Goal: Task Accomplishment & Management: Manage account settings

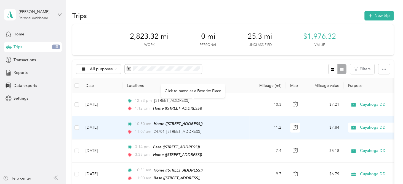
scroll to position [28, 0]
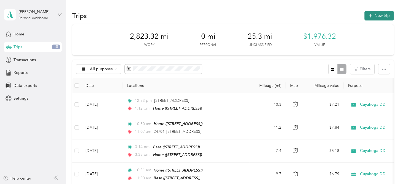
click at [379, 18] on button "New trip" at bounding box center [379, 16] width 29 height 10
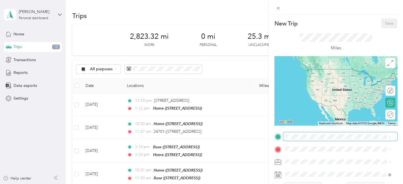
click at [296, 139] on span at bounding box center [341, 136] width 114 height 9
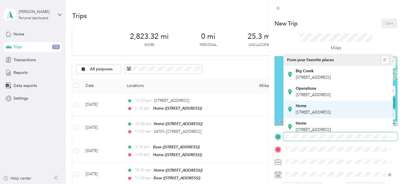
scroll to position [28, 0]
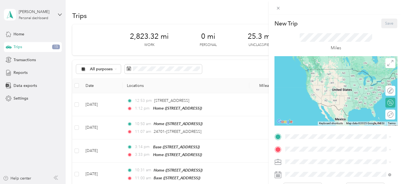
click at [315, 105] on div "Home [STREET_ADDRESS]" at bounding box center [313, 99] width 35 height 12
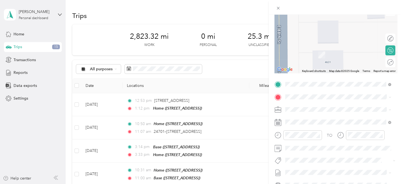
scroll to position [55, 0]
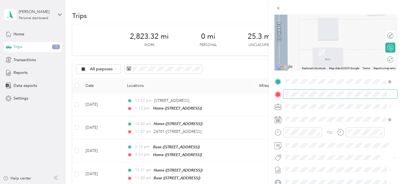
click at [300, 91] on span at bounding box center [341, 93] width 114 height 9
click at [301, 112] on span "[STREET_ADDRESS][US_STATE]" at bounding box center [323, 113] width 55 height 5
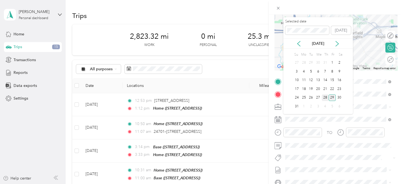
click at [323, 97] on div "28" at bounding box center [325, 97] width 7 height 7
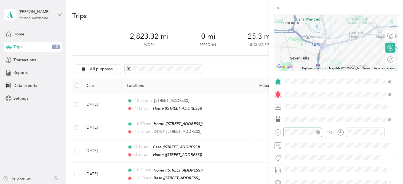
click at [285, 133] on div at bounding box center [303, 132] width 39 height 10
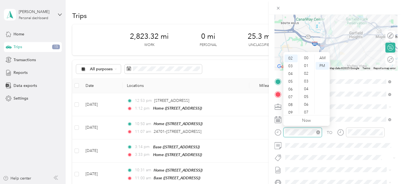
scroll to position [404, 0]
click at [292, 113] on div "09" at bounding box center [291, 112] width 13 height 8
click at [306, 86] on div "13" at bounding box center [306, 86] width 13 height 8
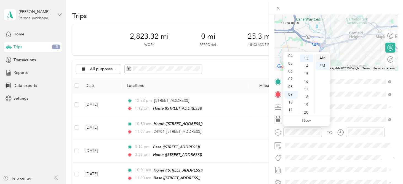
click at [322, 58] on div "AM" at bounding box center [322, 58] width 13 height 8
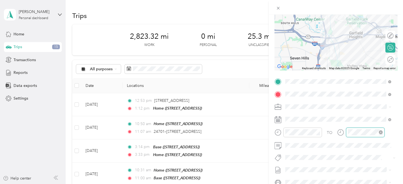
scroll to position [404, 0]
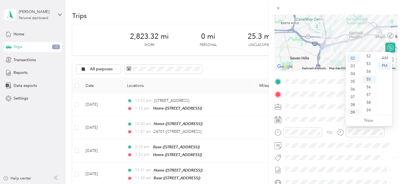
click at [352, 111] on div "09" at bounding box center [353, 112] width 13 height 8
click at [370, 64] on div "28" at bounding box center [369, 64] width 13 height 8
click at [386, 57] on div "AM" at bounding box center [384, 58] width 13 height 8
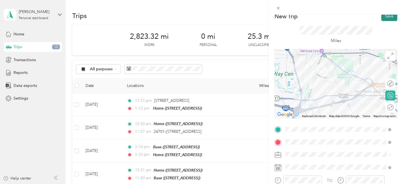
scroll to position [0, 0]
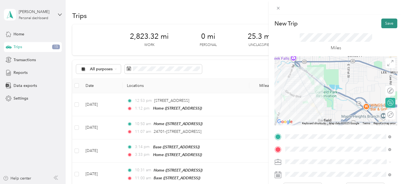
click at [386, 21] on button "Save" at bounding box center [390, 23] width 16 height 10
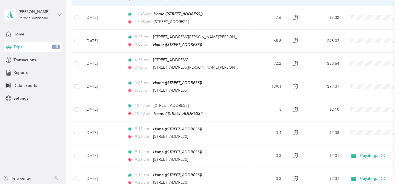
scroll to position [110, 0]
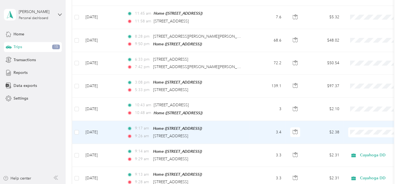
click at [364, 127] on span at bounding box center [382, 132] width 68 height 10
click at [357, 136] on li "Cuyahoga DD" at bounding box center [369, 140] width 68 height 10
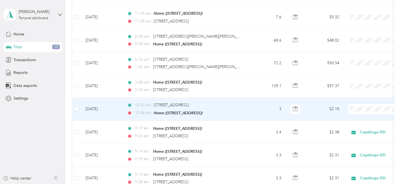
click at [359, 114] on span "Cuyahoga DD" at bounding box center [373, 117] width 51 height 6
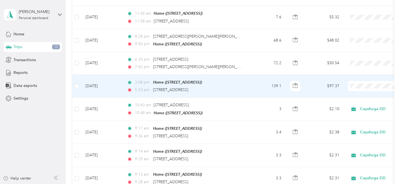
click at [80, 83] on td at bounding box center [76, 86] width 9 height 23
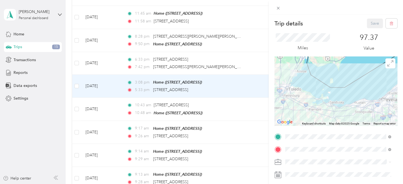
click at [76, 83] on div "Trip details Save This trip cannot be edited because it is either under review,…" at bounding box center [201, 92] width 403 height 184
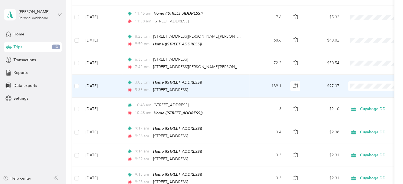
scroll to position [110, 0]
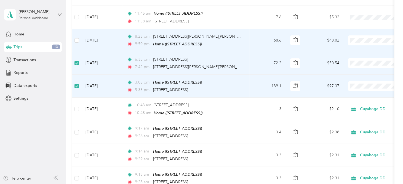
click at [80, 39] on td at bounding box center [76, 40] width 9 height 23
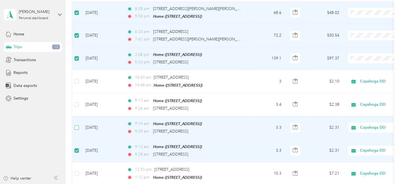
click at [77, 124] on label at bounding box center [77, 127] width 4 height 6
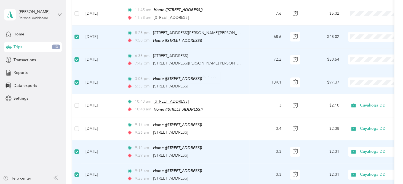
scroll to position [0, 0]
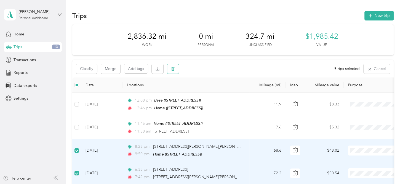
click at [169, 68] on button "button" at bounding box center [173, 69] width 12 height 10
click at [211, 93] on button "Yes" at bounding box center [214, 91] width 11 height 9
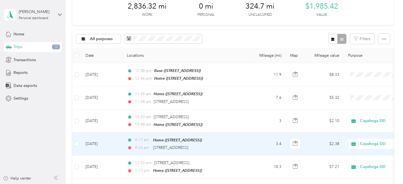
scroll to position [28, 0]
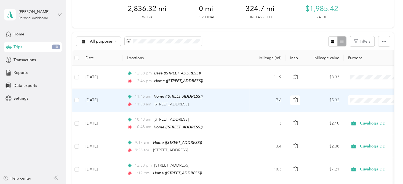
click at [356, 107] on span "Cuyahoga DD" at bounding box center [373, 109] width 51 height 6
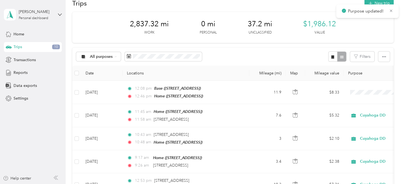
scroll to position [0, 0]
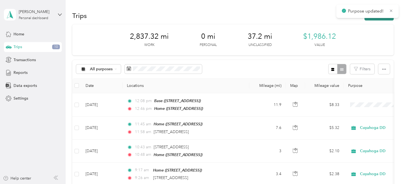
click at [384, 20] on button "New trip" at bounding box center [379, 16] width 29 height 10
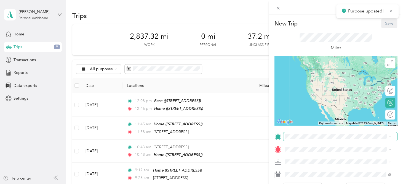
click at [302, 139] on span at bounding box center [341, 136] width 114 height 9
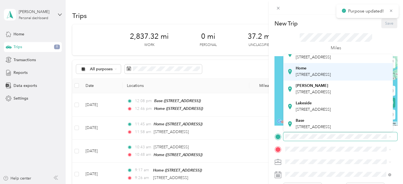
scroll to position [83, 0]
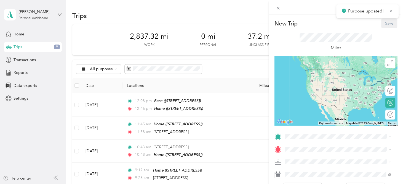
click at [311, 120] on div "Base" at bounding box center [313, 119] width 35 height 5
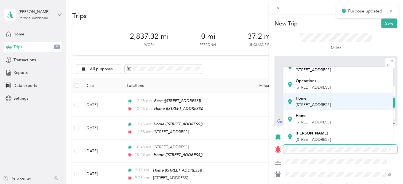
scroll to position [28, 0]
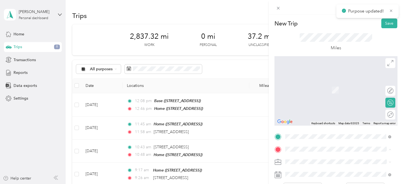
click at [316, 117] on span "[STREET_ADDRESS]" at bounding box center [313, 114] width 35 height 5
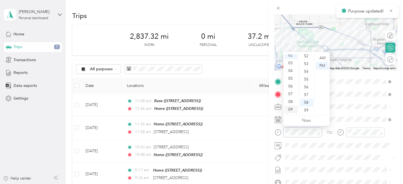
scroll to position [0, 0]
click at [289, 60] on div "12" at bounding box center [291, 58] width 13 height 8
click at [306, 70] on div "18" at bounding box center [306, 69] width 13 height 8
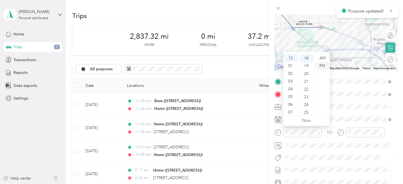
click at [325, 69] on div "PM" at bounding box center [322, 66] width 13 height 8
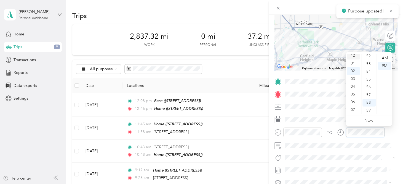
scroll to position [0, 0]
click at [353, 56] on div "12" at bounding box center [353, 58] width 13 height 8
click at [370, 64] on div "35" at bounding box center [369, 63] width 13 height 8
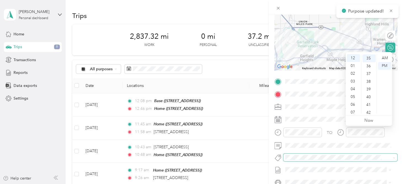
click at [352, 183] on div "New Trip Save This trip cannot be edited because it is either under review, app…" at bounding box center [200, 184] width 401 height 0
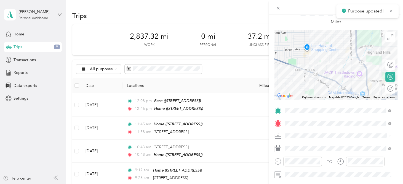
scroll to position [0, 0]
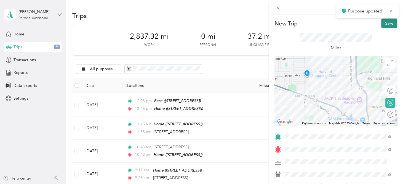
click at [388, 26] on button "Save" at bounding box center [390, 23] width 16 height 10
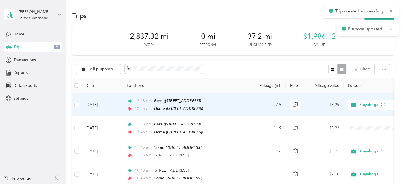
click at [79, 105] on td at bounding box center [76, 104] width 9 height 23
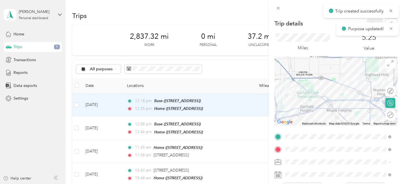
click at [78, 104] on div "Trip details Save This trip cannot be edited because it is either under review,…" at bounding box center [201, 92] width 403 height 184
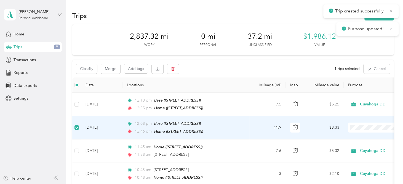
click at [390, 11] on icon at bounding box center [391, 10] width 4 height 5
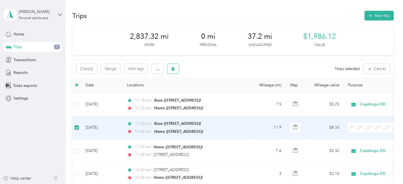
click at [176, 66] on button "button" at bounding box center [173, 69] width 12 height 10
click at [213, 90] on button "Yes" at bounding box center [214, 91] width 11 height 9
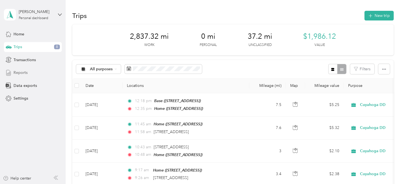
click at [17, 70] on span "Reports" at bounding box center [21, 73] width 14 height 6
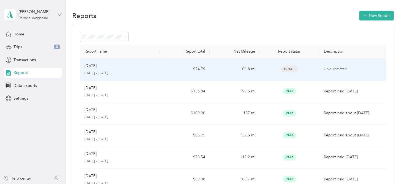
click at [330, 67] on p "Un-submitted" at bounding box center [353, 69] width 58 height 6
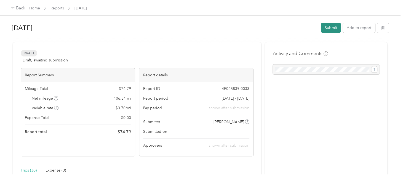
click at [329, 27] on button "Submit" at bounding box center [331, 28] width 20 height 10
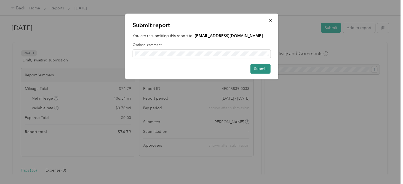
click at [258, 67] on button "Submit" at bounding box center [260, 69] width 20 height 10
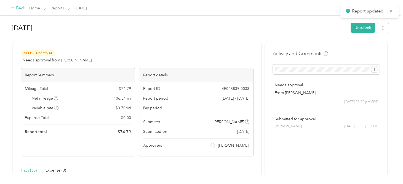
click at [14, 5] on div "Back" at bounding box center [18, 8] width 14 height 7
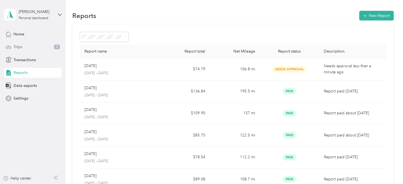
click at [26, 46] on div "Trips 8" at bounding box center [33, 47] width 58 height 10
